Goal: Information Seeking & Learning: Understand process/instructions

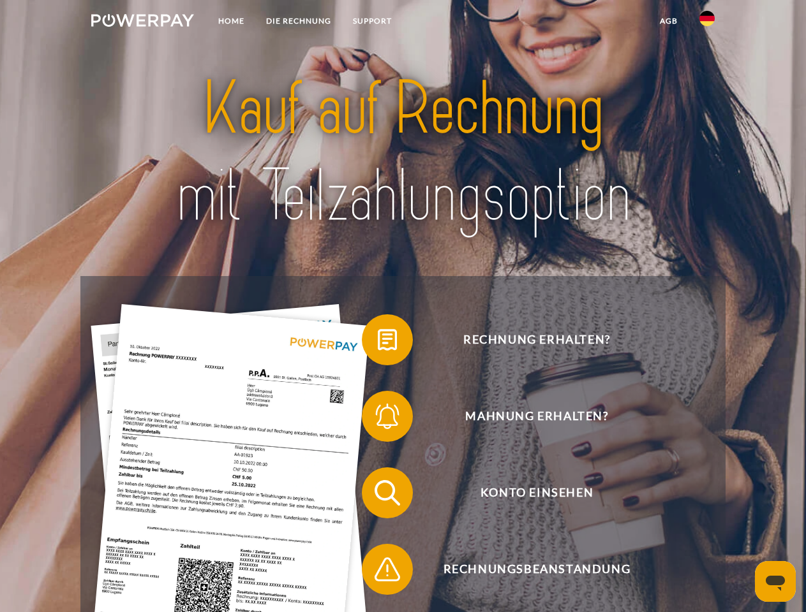
click at [142, 22] on img at bounding box center [142, 20] width 103 height 13
click at [707, 22] on img at bounding box center [706, 18] width 15 height 15
click at [668, 21] on link "agb" at bounding box center [669, 21] width 40 height 23
click at [378, 343] on span at bounding box center [368, 340] width 64 height 64
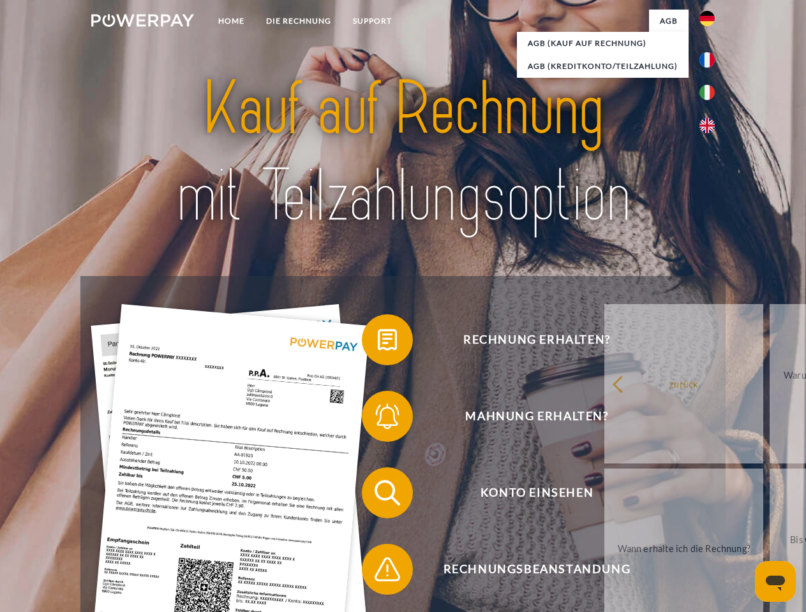
click at [378, 419] on span at bounding box center [368, 417] width 64 height 64
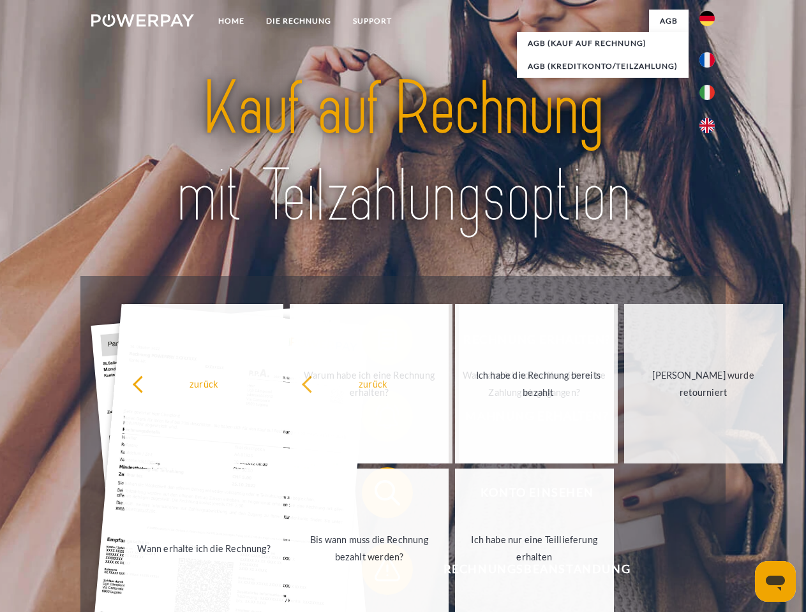
click at [378, 572] on span at bounding box center [368, 570] width 64 height 64
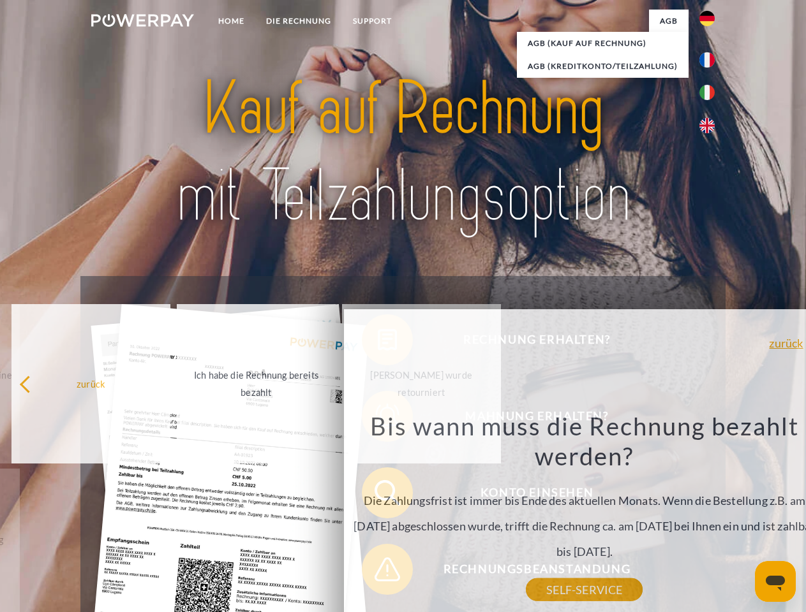
click at [775, 582] on icon "Messaging-Fenster öffnen" at bounding box center [774, 583] width 19 height 15
